Goal: Information Seeking & Learning: Learn about a topic

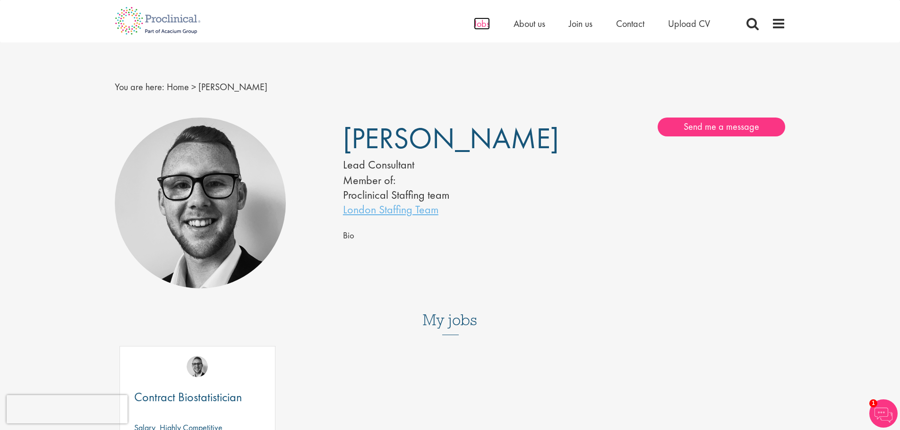
click at [484, 25] on span "Jobs" at bounding box center [482, 23] width 16 height 12
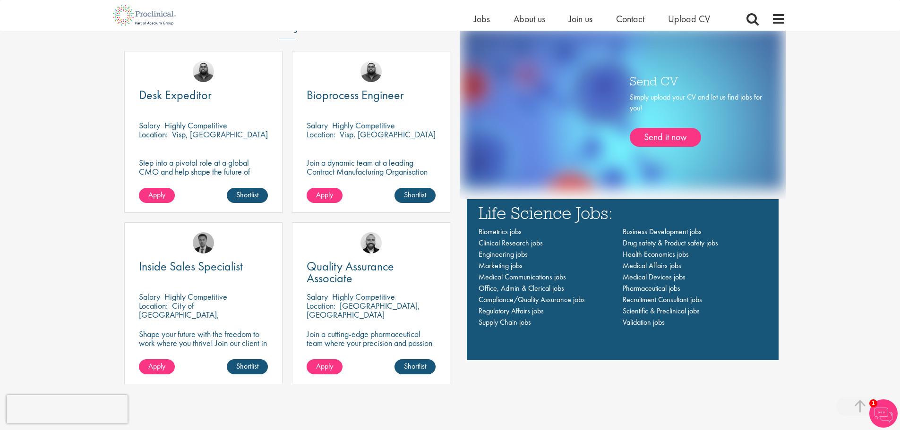
scroll to position [661, 0]
click at [482, 18] on span "Jobs" at bounding box center [482, 19] width 16 height 12
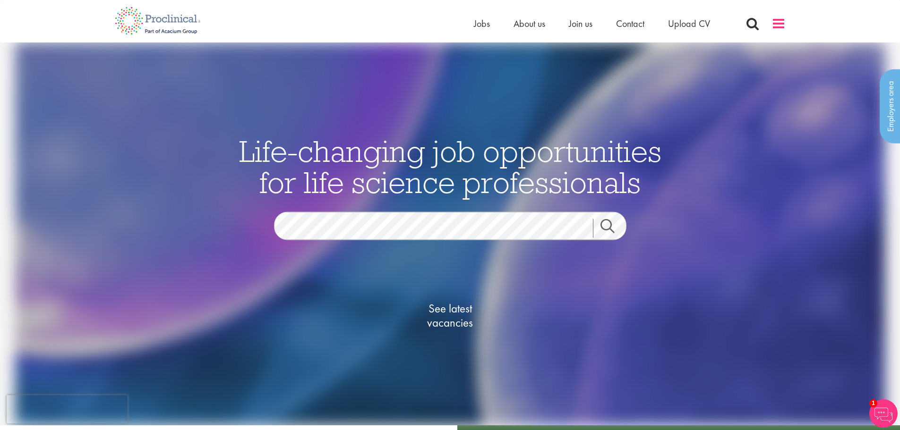
click at [779, 21] on span at bounding box center [778, 24] width 14 height 14
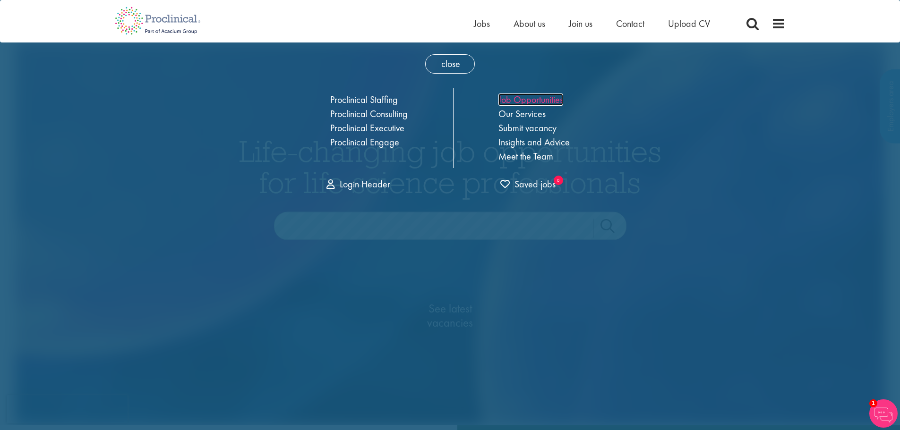
click at [545, 99] on link "Job Opportunities" at bounding box center [530, 99] width 65 height 12
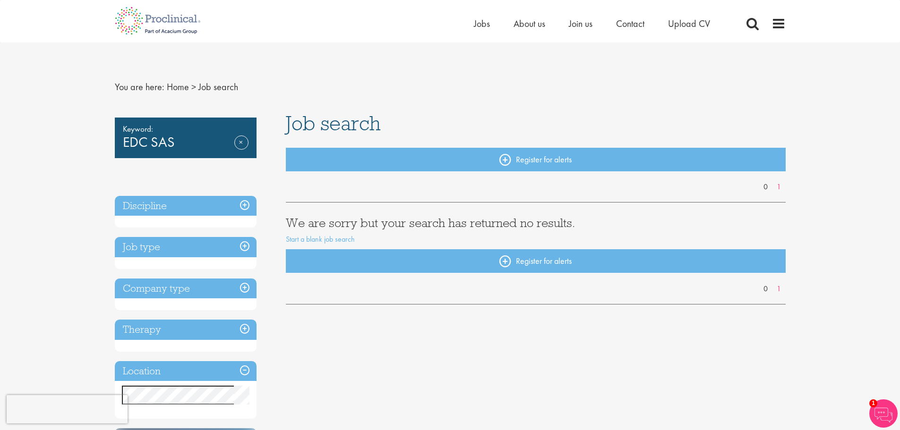
click at [151, 140] on div "Keyword: EDC SAS Remove" at bounding box center [186, 138] width 142 height 41
drag, startPoint x: 152, startPoint y: 143, endPoint x: 75, endPoint y: 144, distance: 77.0
click at [150, 147] on div "Keyword: EDC SAS Remove" at bounding box center [186, 138] width 142 height 41
click at [242, 143] on link "Remove" at bounding box center [241, 149] width 14 height 27
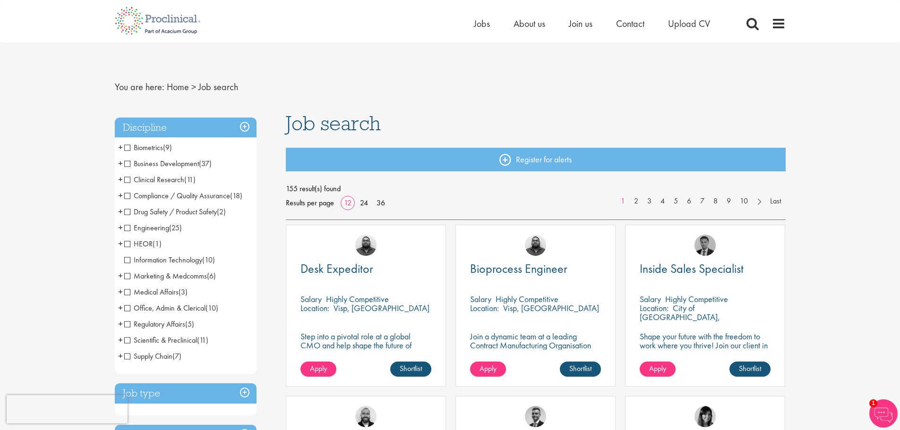
click at [120, 181] on span "+" at bounding box center [120, 179] width 5 height 14
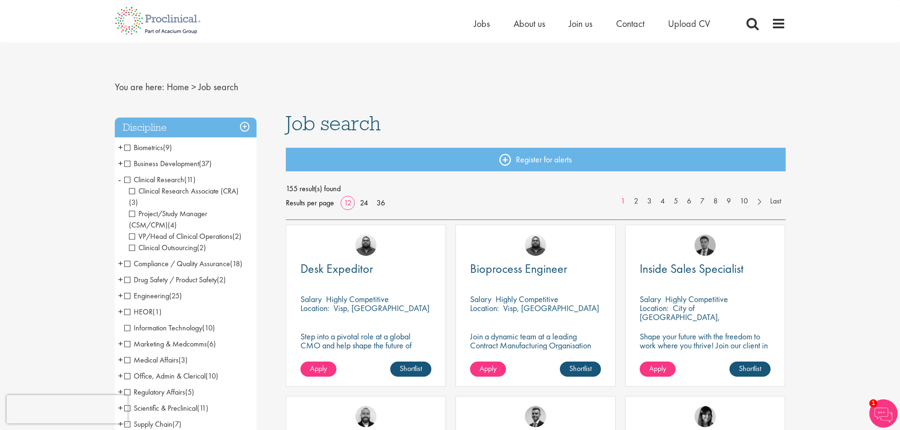
click at [146, 323] on span "Information Technology" at bounding box center [163, 328] width 78 height 10
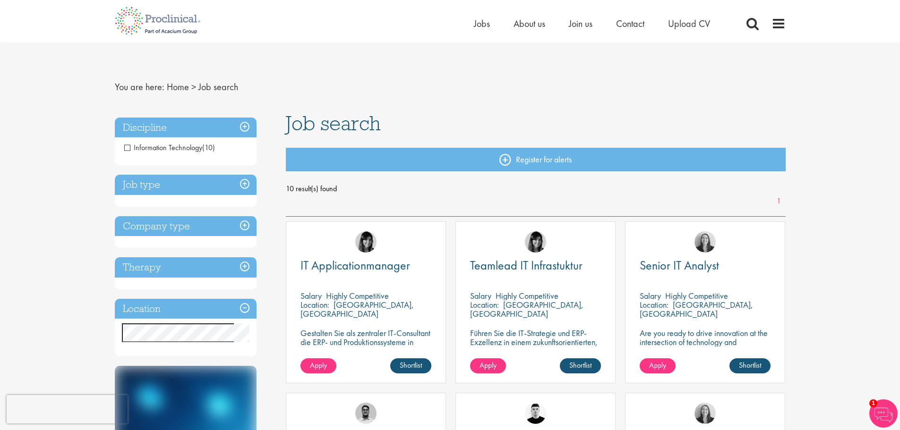
click at [128, 148] on span "Information Technology" at bounding box center [163, 148] width 78 height 10
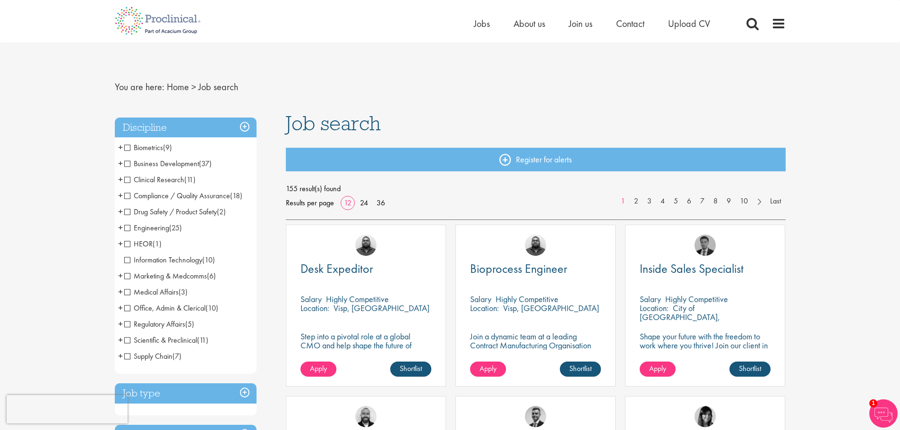
click at [121, 181] on span "+" at bounding box center [120, 179] width 5 height 14
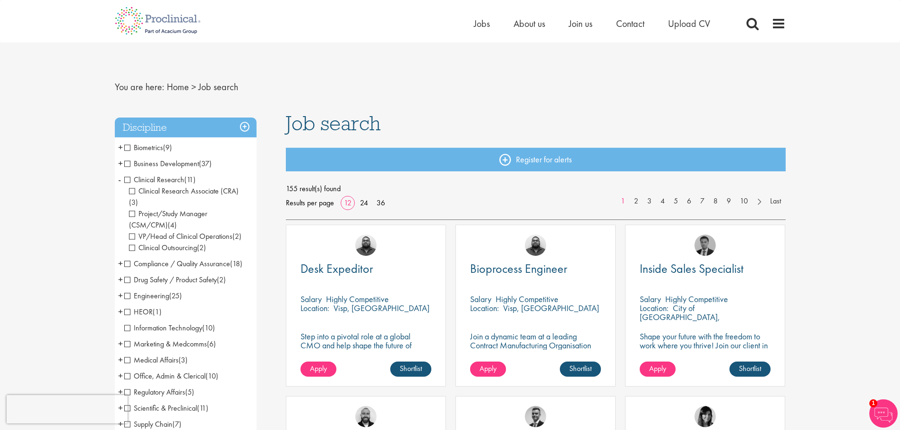
click at [123, 148] on li "Biometrics (9) - + Statistics (6) Data Management (1) Programming (2)" at bounding box center [186, 148] width 142 height 16
click at [141, 147] on span "Biometrics" at bounding box center [143, 148] width 39 height 10
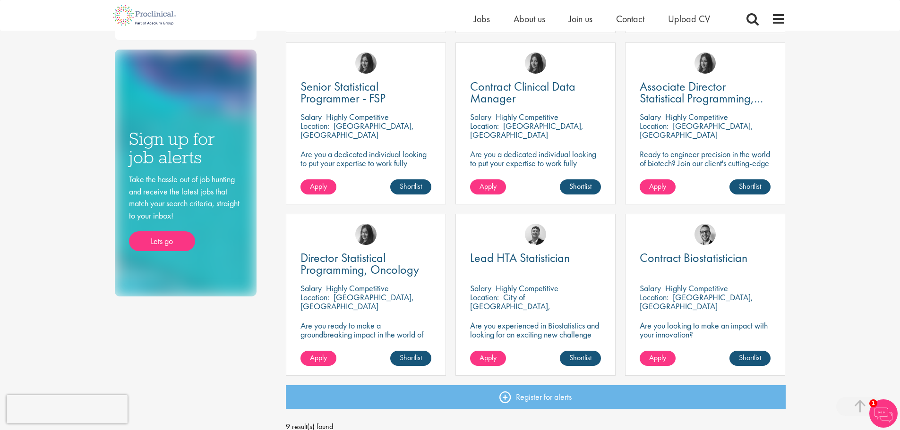
scroll to position [346, 0]
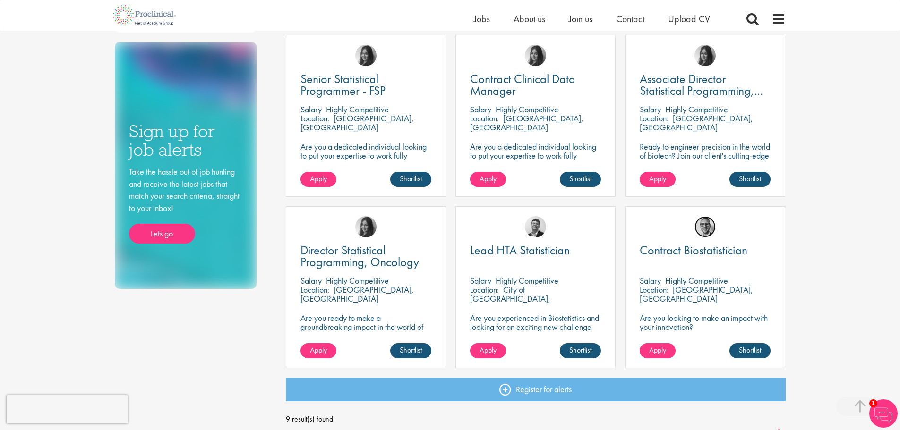
click at [711, 225] on img at bounding box center [704, 226] width 21 height 21
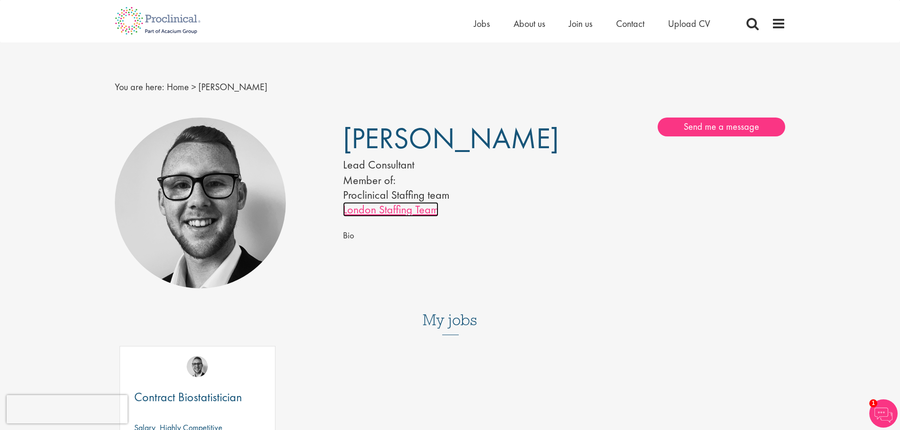
click at [392, 212] on link "London Staffing Team" at bounding box center [390, 209] width 95 height 15
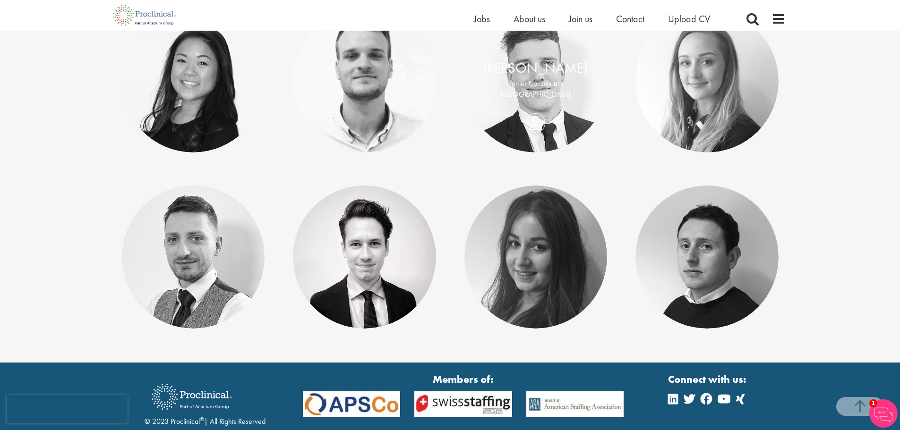
scroll to position [1688, 0]
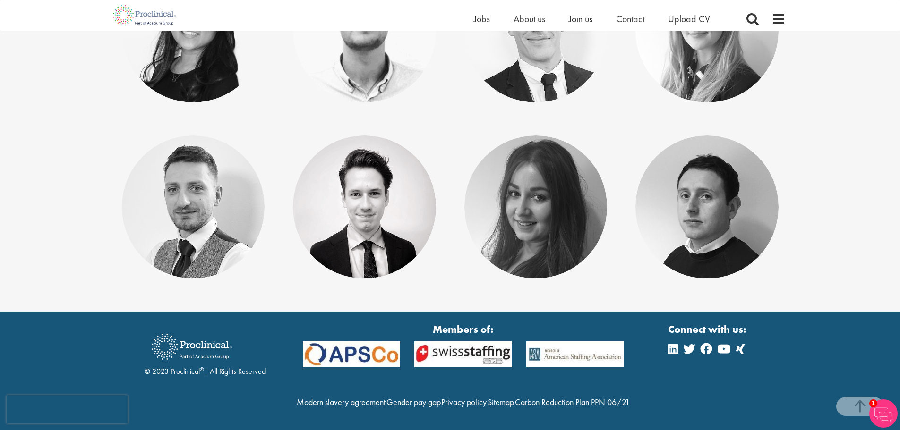
click at [158, 327] on img at bounding box center [191, 346] width 94 height 39
click at [385, 397] on link "Modern slavery agreement" at bounding box center [341, 402] width 89 height 11
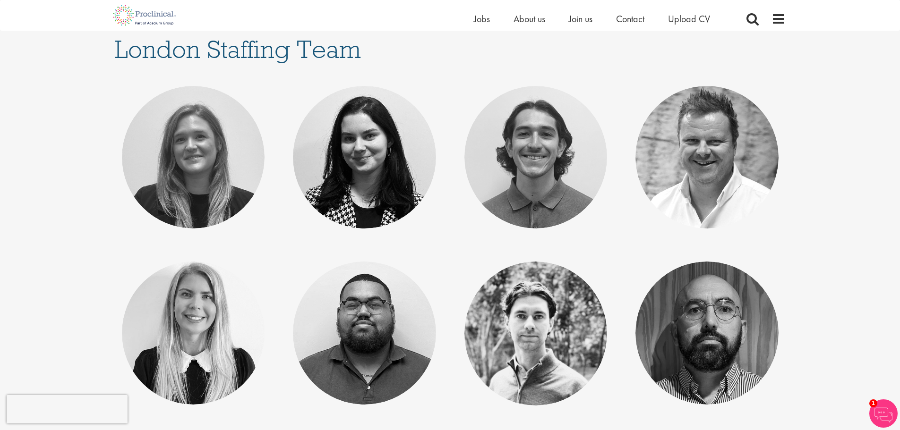
scroll to position [0, 0]
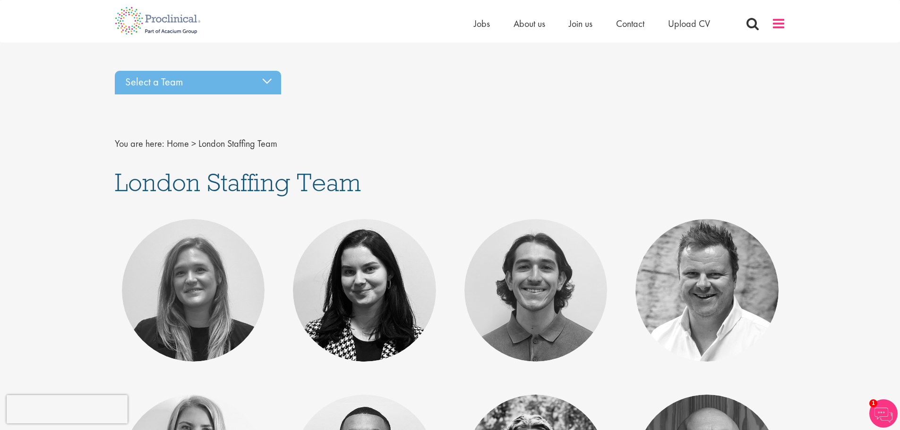
click at [781, 24] on span at bounding box center [778, 24] width 14 height 14
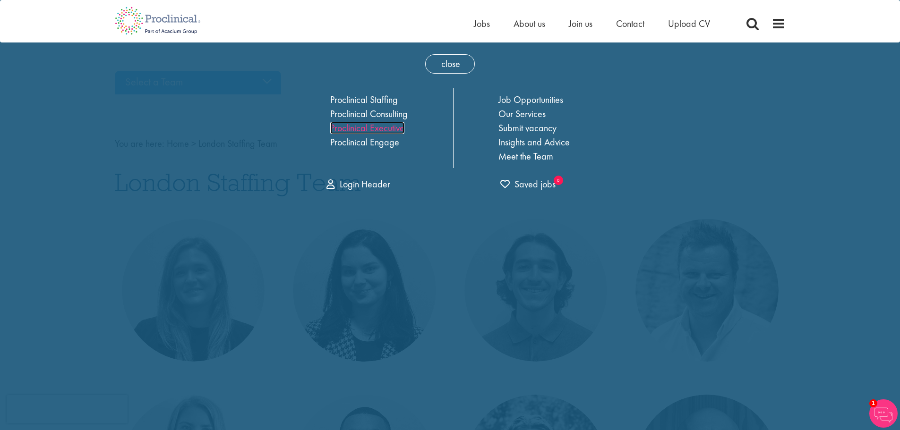
click at [378, 129] on link "Proclinical Executive" at bounding box center [367, 128] width 74 height 12
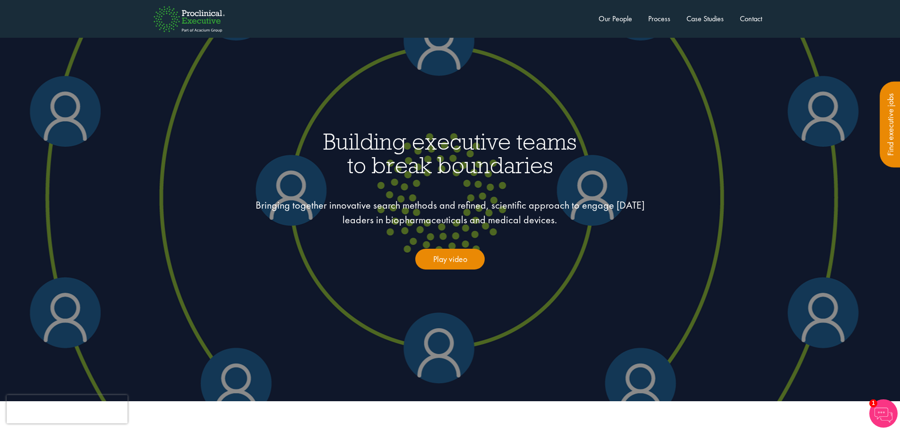
click at [183, 29] on img at bounding box center [189, 19] width 102 height 55
click at [180, 60] on link "Executive Home" at bounding box center [176, 61] width 47 height 10
click at [203, 16] on img at bounding box center [189, 19] width 102 height 55
click at [183, 76] on link "Proclinical Home" at bounding box center [177, 77] width 49 height 10
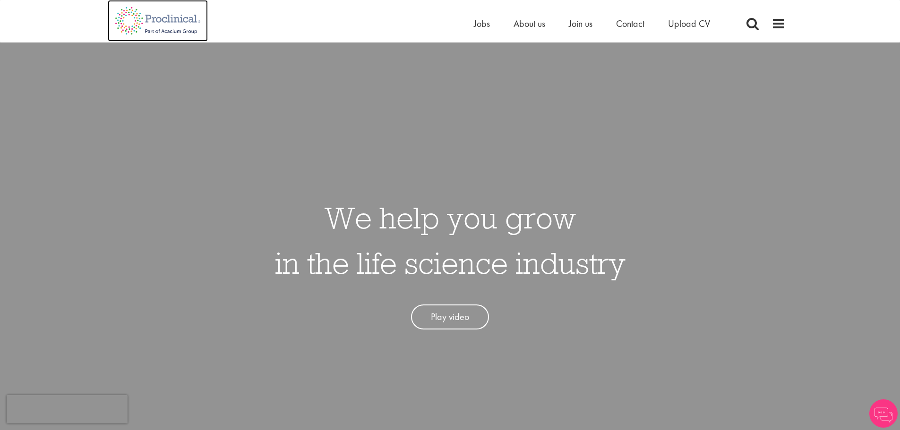
click at [184, 20] on img at bounding box center [158, 21] width 100 height 42
click at [623, 26] on span "Contact" at bounding box center [630, 23] width 28 height 12
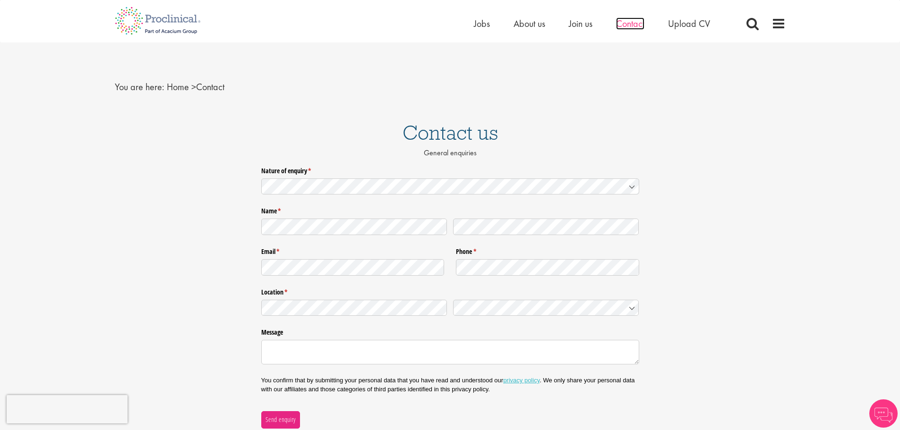
click at [625, 25] on span "Contact" at bounding box center [630, 23] width 28 height 12
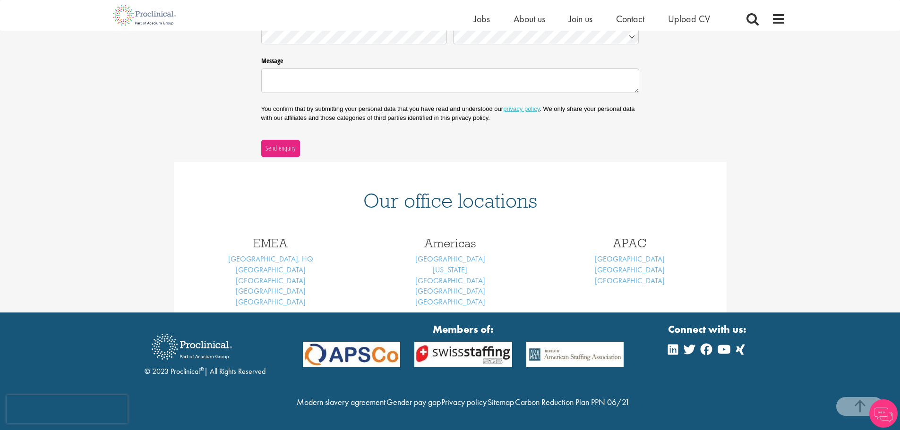
scroll to position [280, 0]
click at [449, 276] on link "[GEOGRAPHIC_DATA]" at bounding box center [450, 281] width 70 height 10
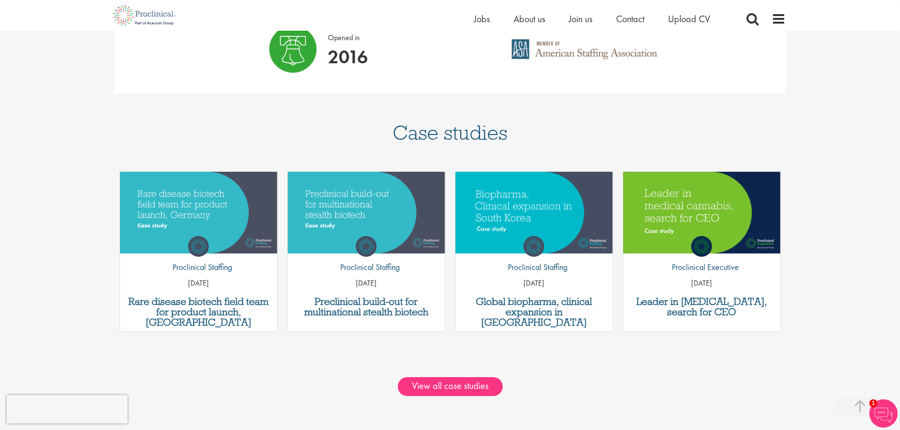
scroll to position [976, 0]
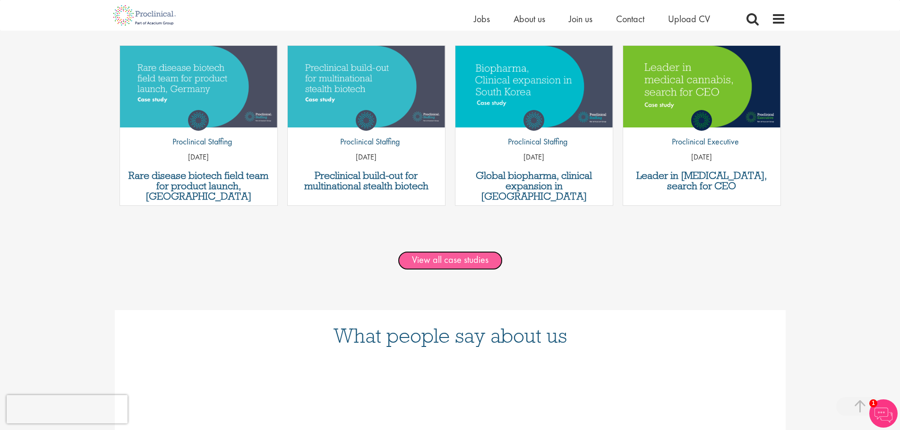
click at [460, 251] on link "View all case studies" at bounding box center [450, 260] width 105 height 19
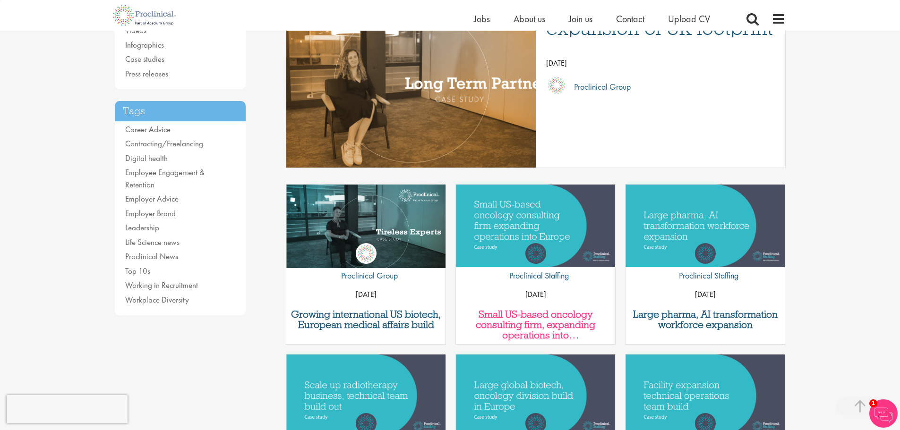
scroll to position [157, 0]
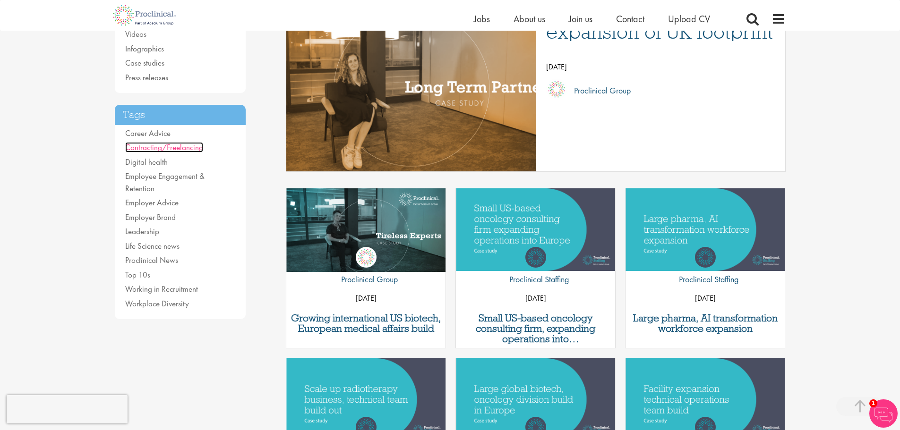
click at [149, 146] on link "Contracting/Freelancing" at bounding box center [164, 147] width 78 height 10
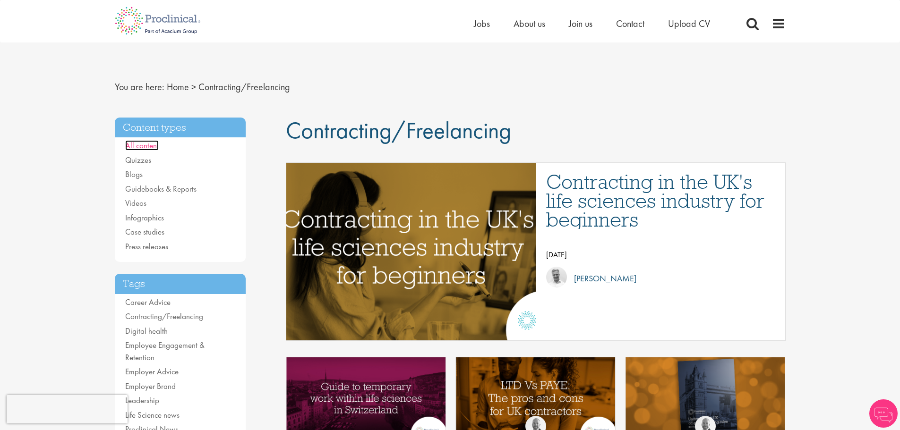
click at [139, 146] on link "All content" at bounding box center [142, 145] width 34 height 10
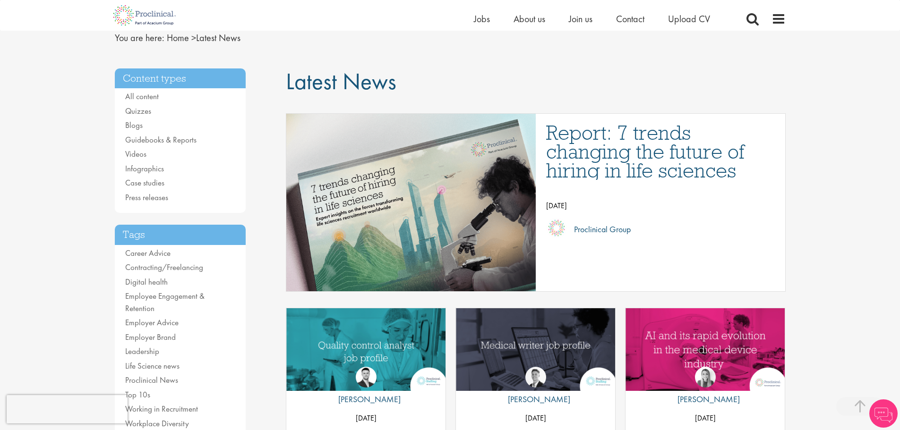
scroll to position [157, 0]
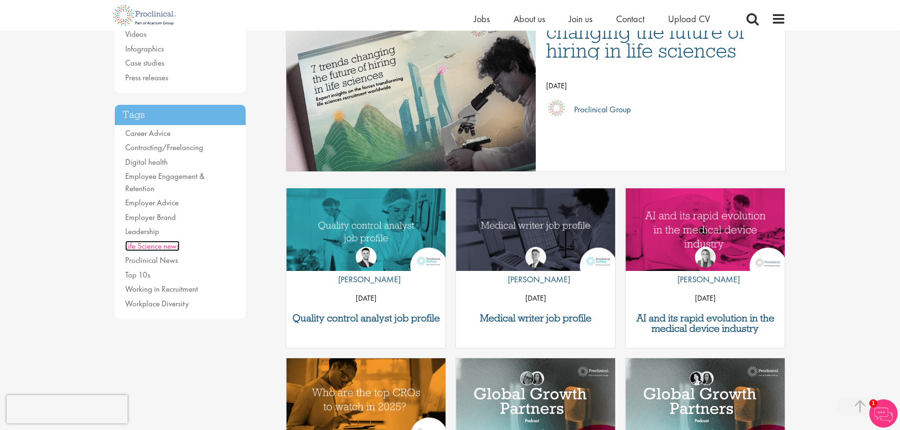
click at [148, 241] on link "Life Science news" at bounding box center [152, 246] width 54 height 10
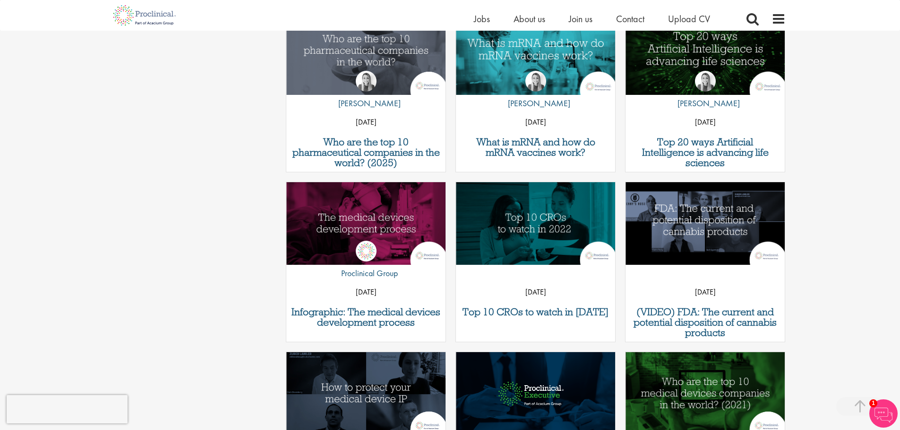
scroll to position [504, 0]
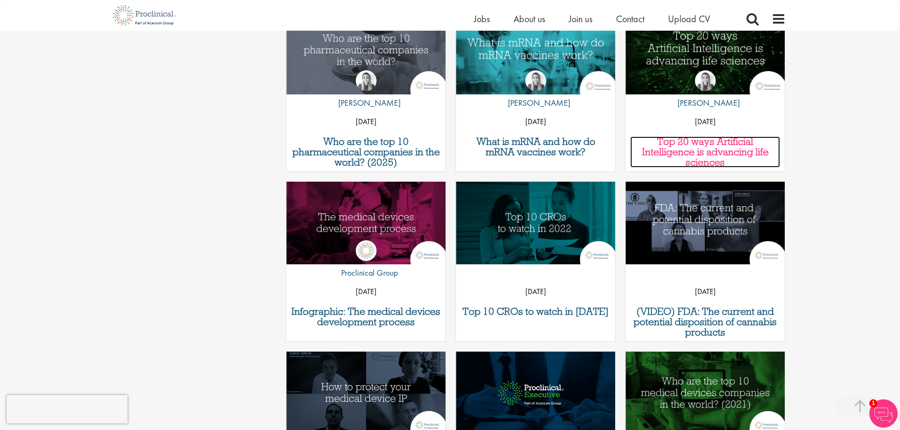
click at [726, 155] on h3 "Top 20 ways Artificial Intelligence is advancing life sciences" at bounding box center [705, 151] width 150 height 31
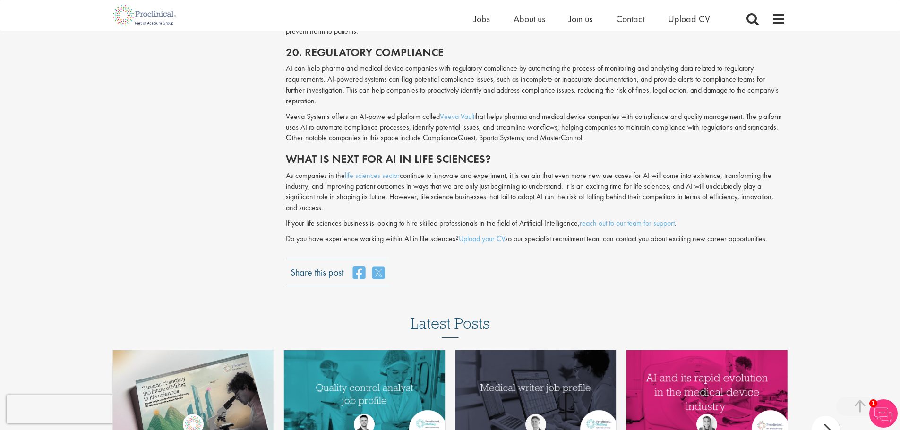
scroll to position [2865, 0]
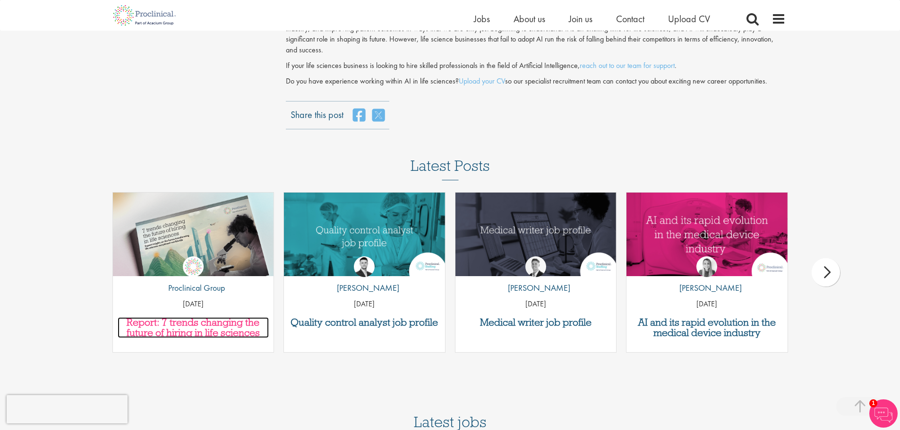
click at [187, 319] on h3 "Report: 7 trends changing the future of hiring in life sciences" at bounding box center [194, 327] width 152 height 21
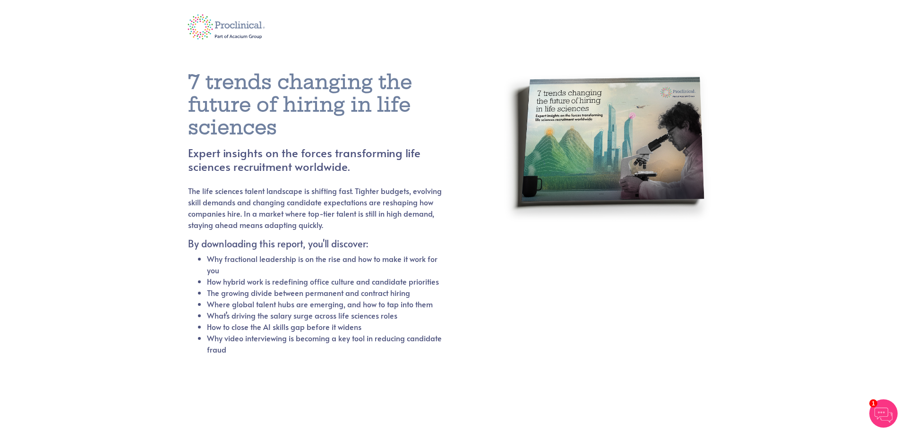
click at [602, 139] on img at bounding box center [607, 196] width 210 height 276
click at [235, 25] on img at bounding box center [226, 27] width 91 height 38
